Goal: Check status: Check status

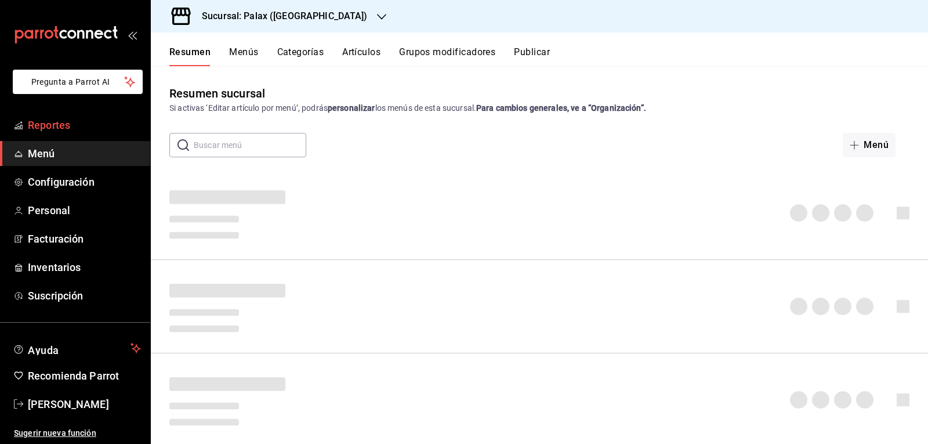
click at [78, 120] on span "Reportes" at bounding box center [84, 125] width 113 height 16
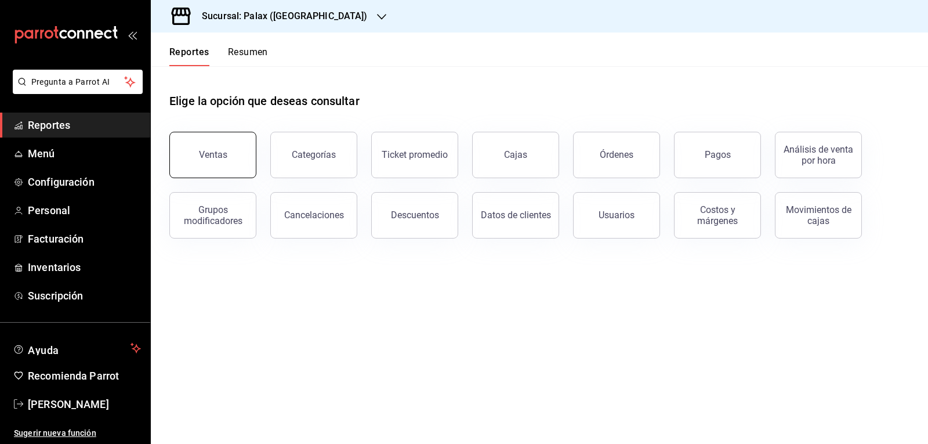
drag, startPoint x: 162, startPoint y: 136, endPoint x: 208, endPoint y: 159, distance: 51.6
click at [164, 137] on div "Ventas" at bounding box center [205, 148] width 101 height 60
click at [208, 159] on div "Ventas" at bounding box center [213, 154] width 28 height 11
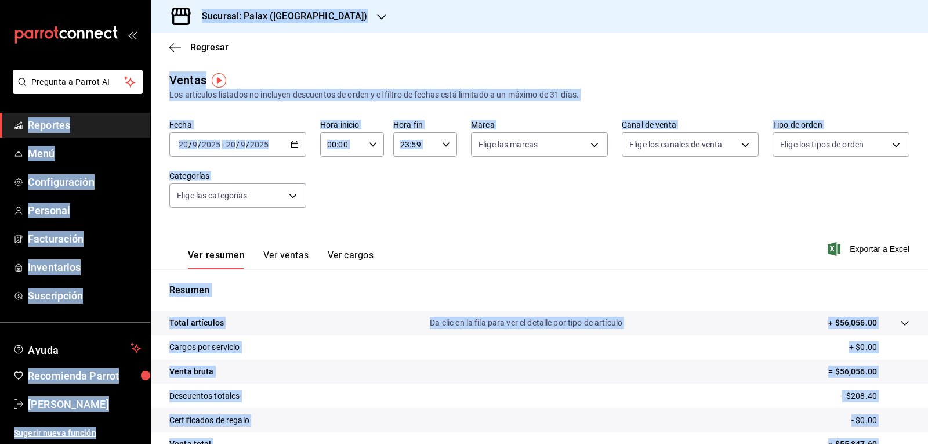
click at [371, 143] on icon "button" at bounding box center [373, 144] width 8 height 8
click at [337, 191] on span "07" at bounding box center [334, 194] width 13 height 9
type input "07:00"
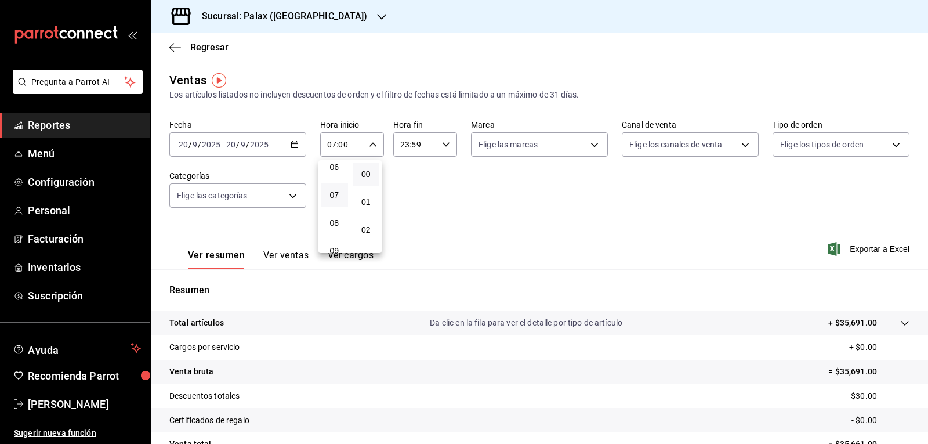
click at [370, 146] on div at bounding box center [464, 222] width 928 height 444
click at [377, 13] on icon "button" at bounding box center [381, 16] width 9 height 9
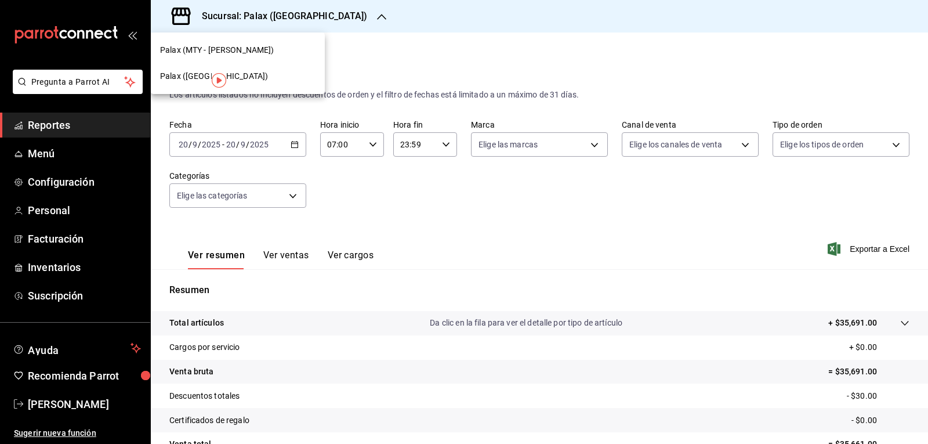
click at [255, 52] on span "Palax (MTY - [PERSON_NAME])" at bounding box center [217, 50] width 114 height 12
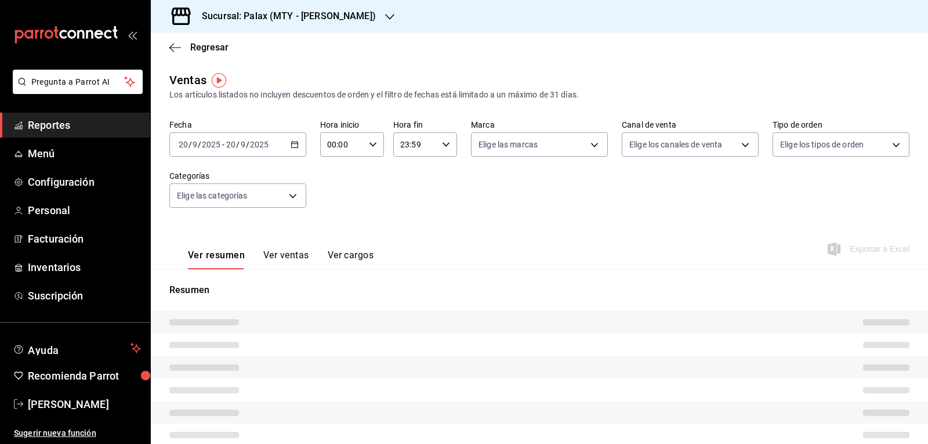
type input "07:00"
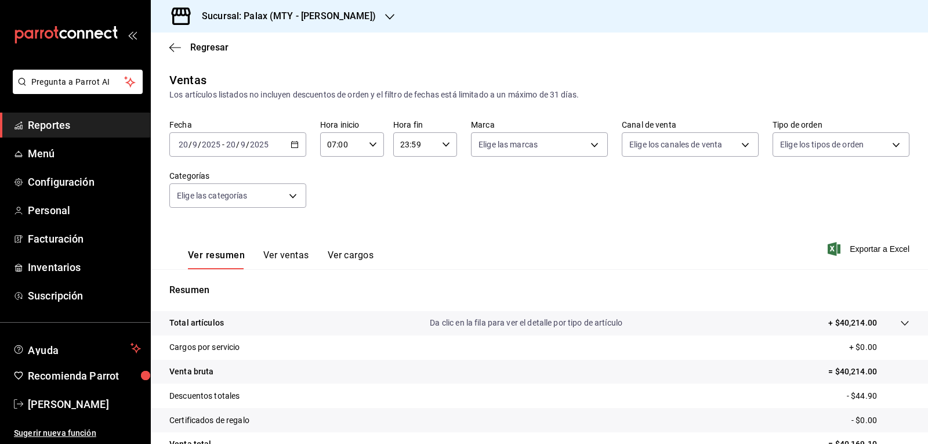
scroll to position [112, 0]
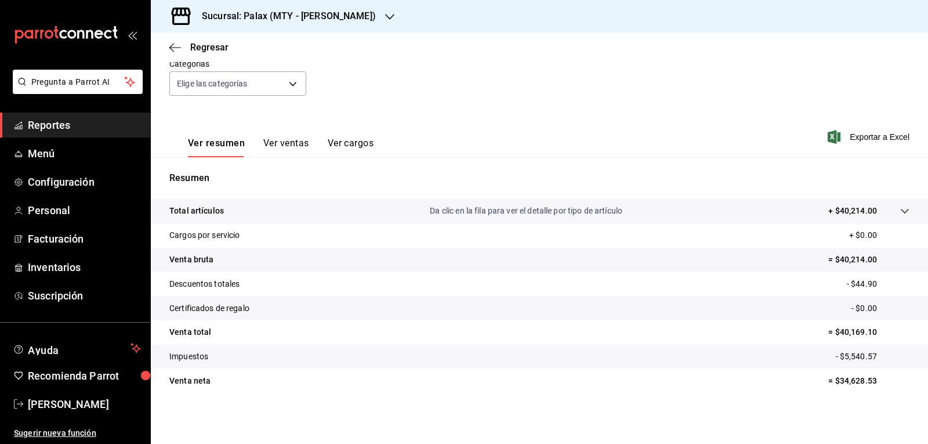
click at [385, 14] on icon "button" at bounding box center [389, 16] width 9 height 9
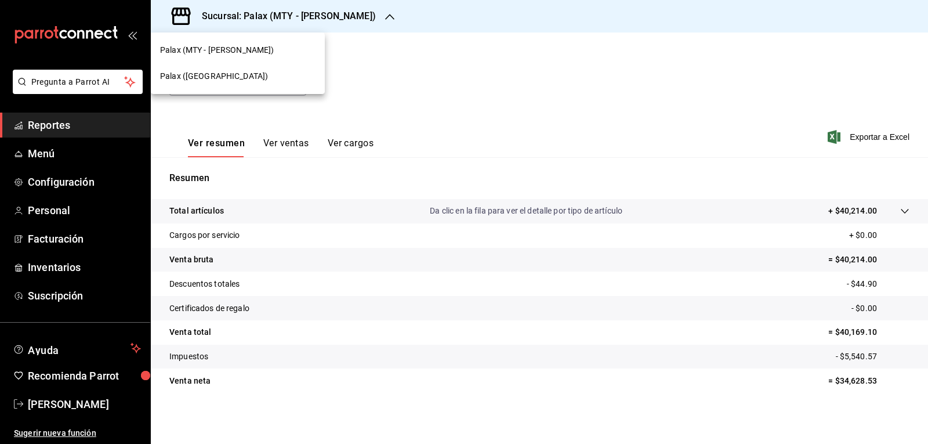
click at [231, 77] on div "Palax ([GEOGRAPHIC_DATA])" at bounding box center [237, 76] width 155 height 12
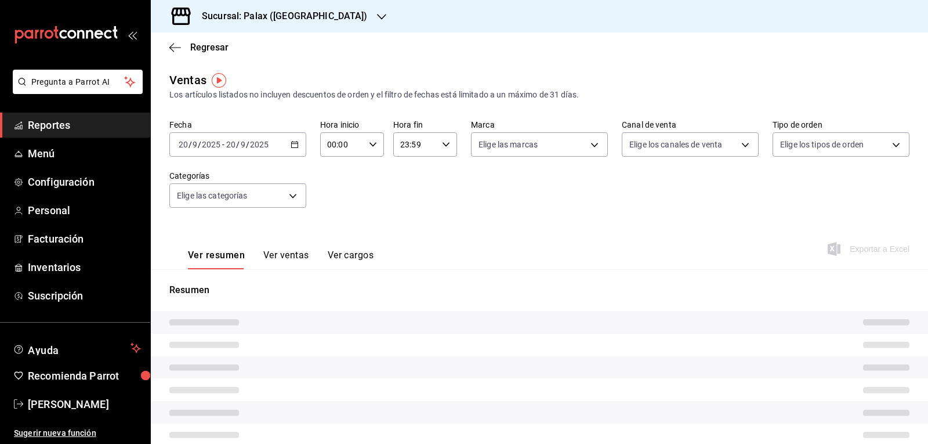
type input "07:00"
